Goal: Information Seeking & Learning: Check status

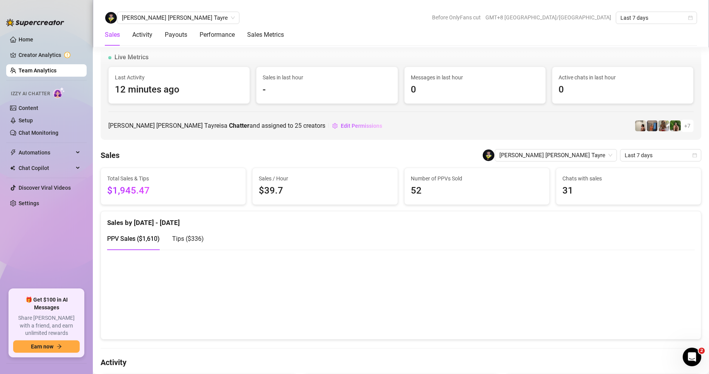
scroll to position [398, 0]
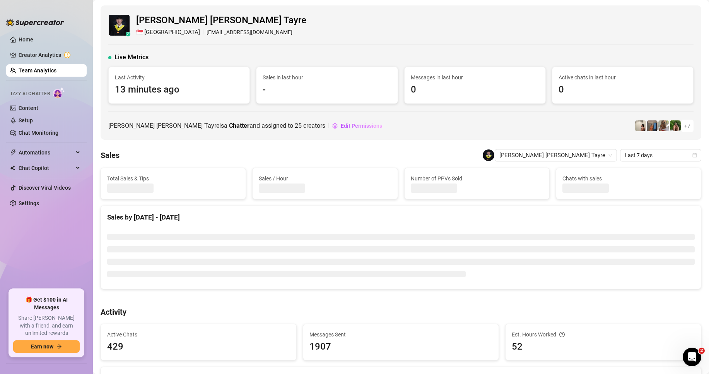
drag, startPoint x: 29, startPoint y: 71, endPoint x: 0, endPoint y: 89, distance: 33.9
click at [29, 71] on link "Team Analytics" at bounding box center [38, 70] width 38 height 6
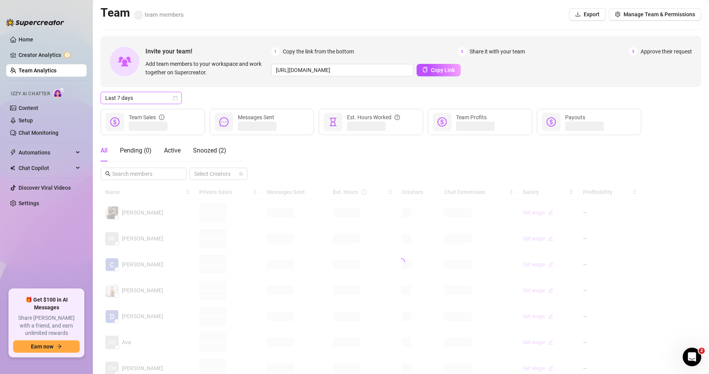
click at [148, 98] on span "Last 7 days" at bounding box center [141, 98] width 72 height 12
click at [129, 160] on div "Custom date" at bounding box center [141, 163] width 69 height 9
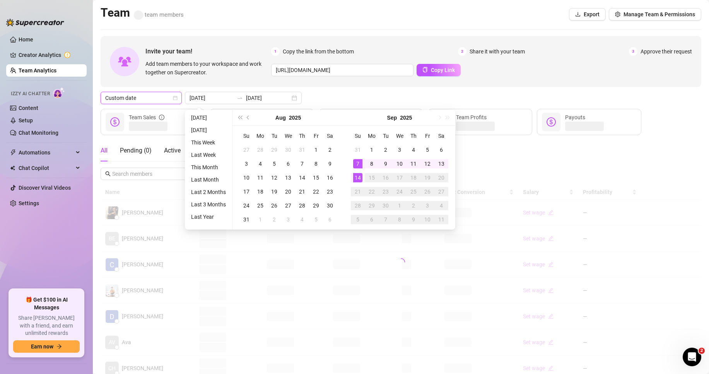
type input "2025-09-14"
click at [354, 176] on div "14" at bounding box center [357, 177] width 9 height 9
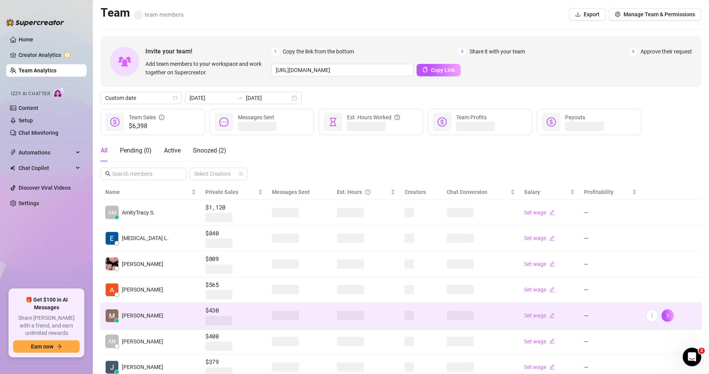
scroll to position [116, 0]
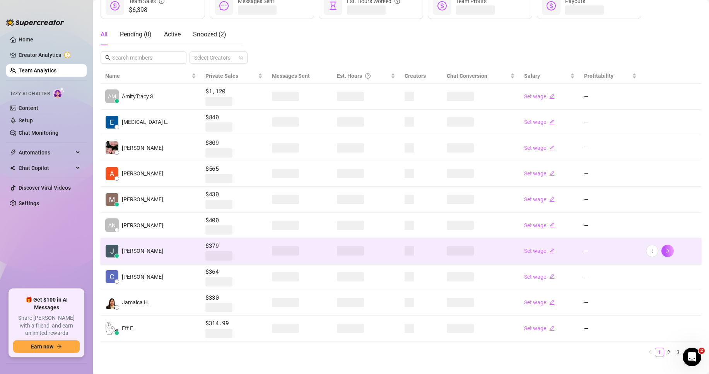
click at [201, 249] on td "$379" at bounding box center [234, 251] width 67 height 26
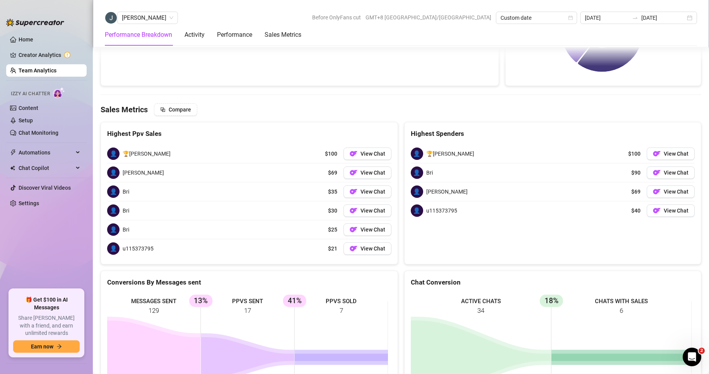
scroll to position [1018, 0]
